Goal: Information Seeking & Learning: Learn about a topic

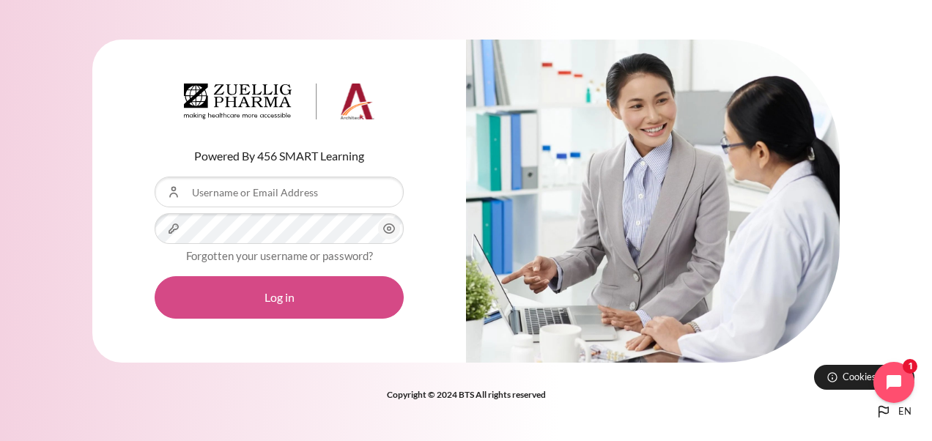
click at [289, 296] on button "Log in" at bounding box center [279, 297] width 249 height 43
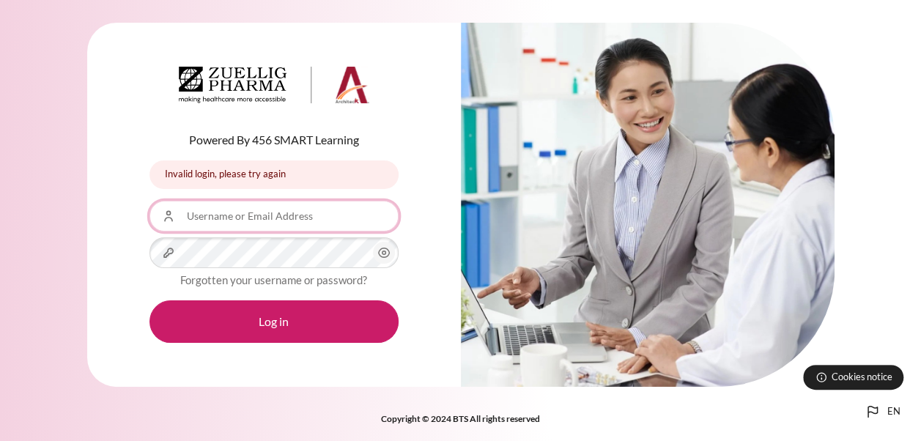
click at [215, 208] on input "Username or Email Address" at bounding box center [274, 216] width 249 height 31
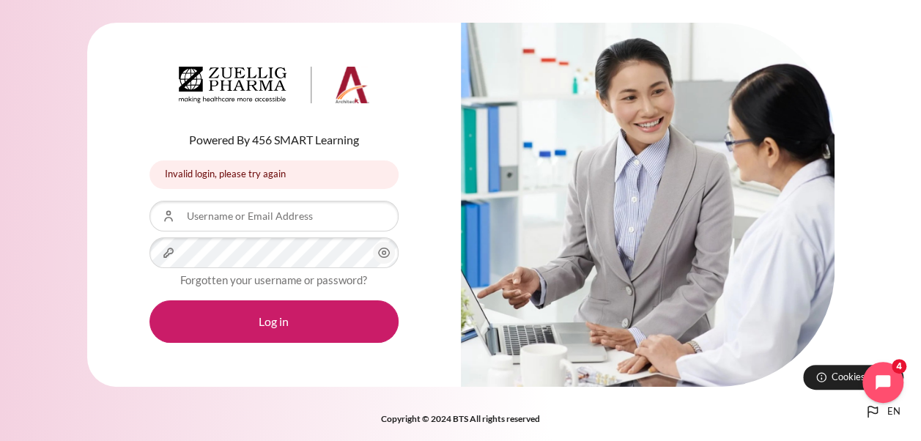
drag, startPoint x: 432, startPoint y: 197, endPoint x: 402, endPoint y: 204, distance: 31.5
click at [432, 197] on div "Powered By 456 SMART Learning Invalid login, please try again Invalid login, pl…" at bounding box center [274, 205] width 374 height 364
click at [305, 207] on input "Username or Email Address" at bounding box center [274, 216] width 249 height 31
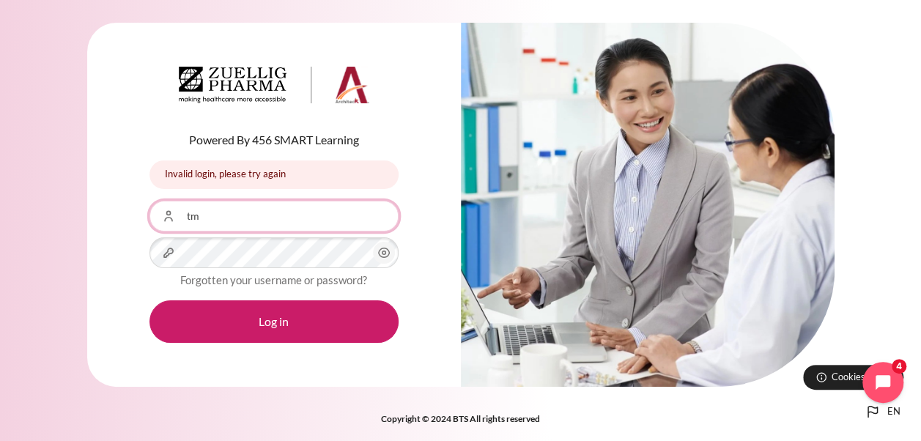
type input "tmsubramaniyam@zuelligpharma.com"
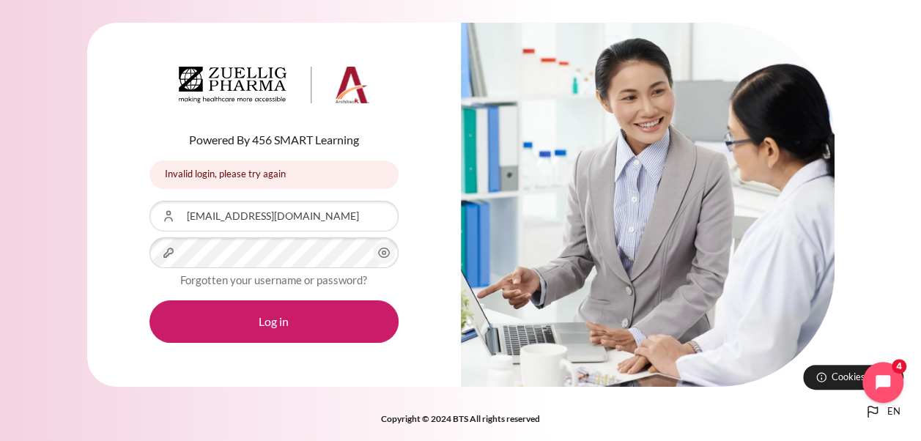
click at [418, 182] on div "Powered By 456 SMART Learning Invalid login, please try again Invalid login, pl…" at bounding box center [274, 205] width 374 height 364
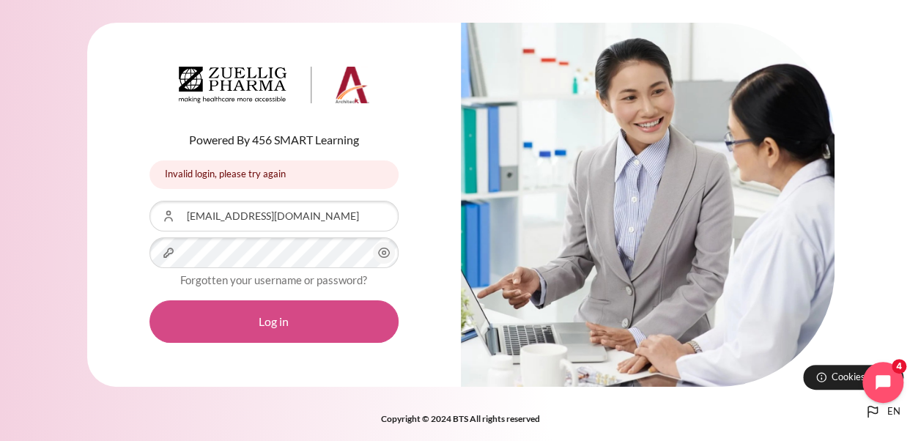
click at [278, 318] on button "Log in" at bounding box center [274, 321] width 249 height 43
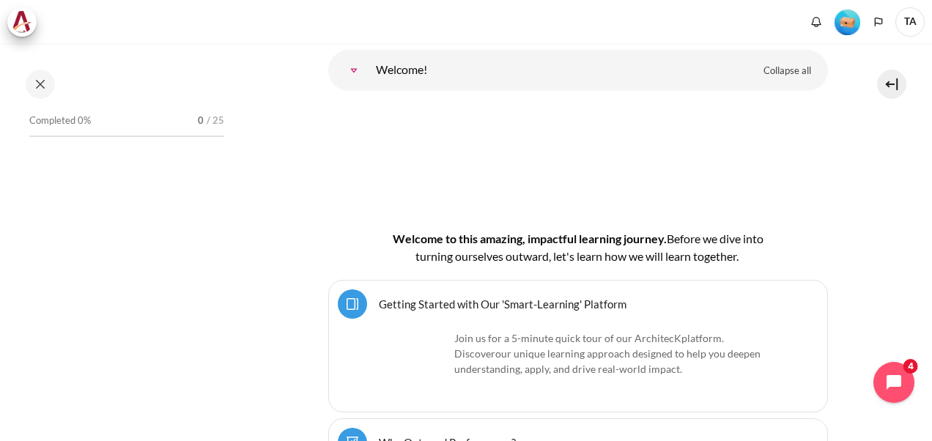
scroll to position [122, 0]
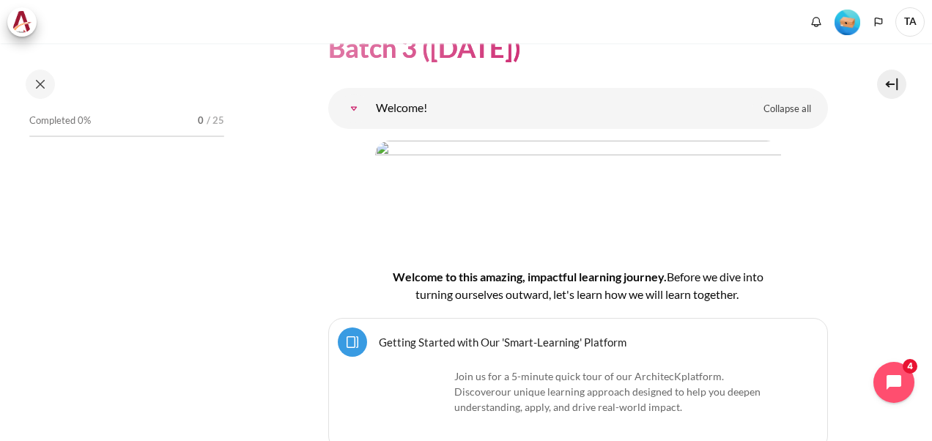
click at [47, 125] on span "Completed 0%" at bounding box center [60, 121] width 62 height 15
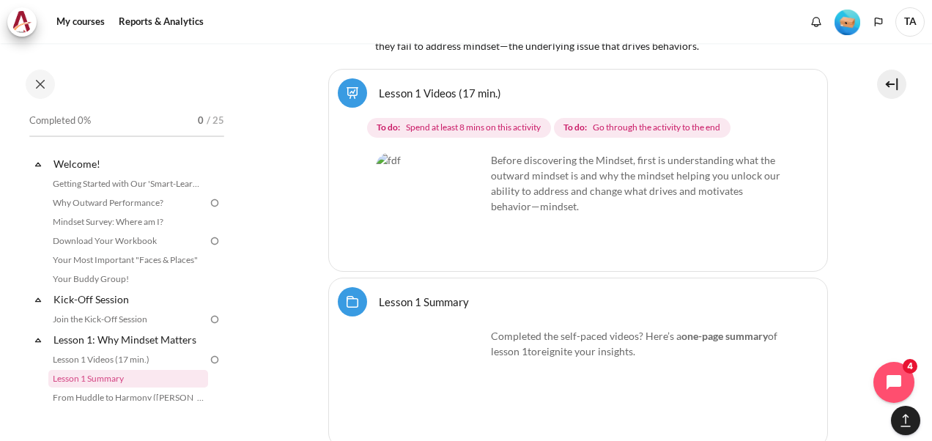
scroll to position [2240, 0]
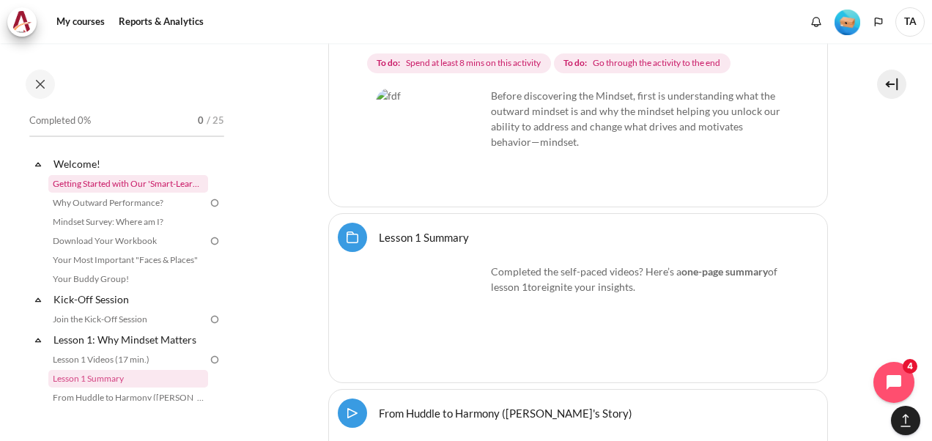
click at [130, 179] on link "Getting Started with Our 'Smart-Learning' Platform" at bounding box center [128, 184] width 160 height 18
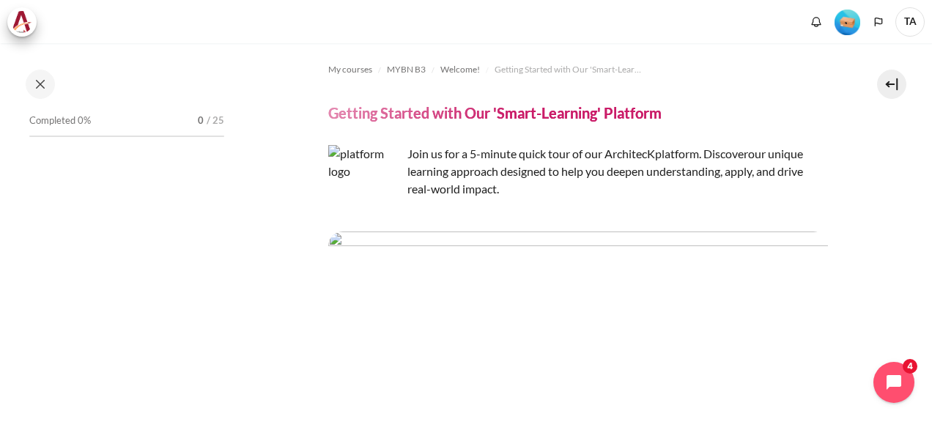
click at [525, 273] on img "Content" at bounding box center [578, 271] width 500 height 78
